Goal: Information Seeking & Learning: Learn about a topic

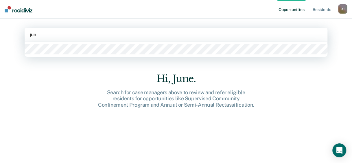
type input "june"
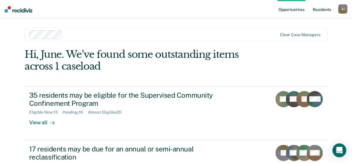
click at [315, 10] on link "Resident s" at bounding box center [321, 9] width 21 height 18
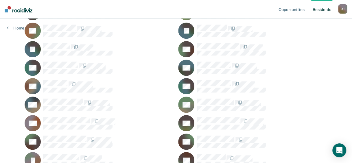
scroll to position [318, 0]
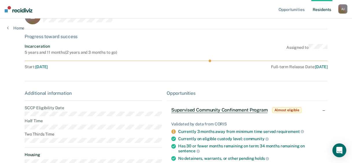
scroll to position [58, 0]
